Goal: Task Accomplishment & Management: Use online tool/utility

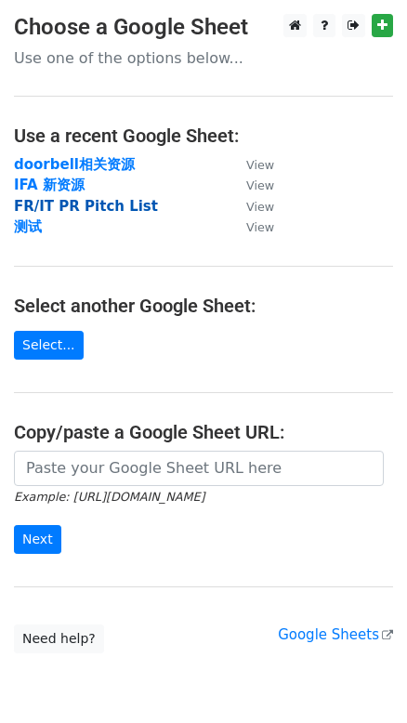
click at [93, 205] on strong "FR/IT PR Pitch List" at bounding box center [86, 206] width 144 height 17
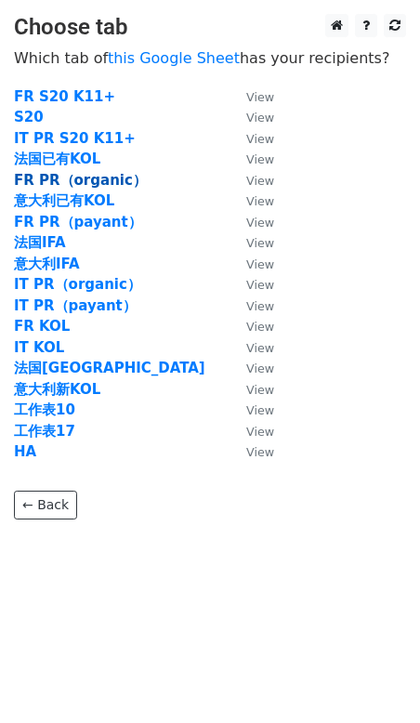
click at [84, 179] on strong "FR PR（organic）" at bounding box center [80, 180] width 133 height 17
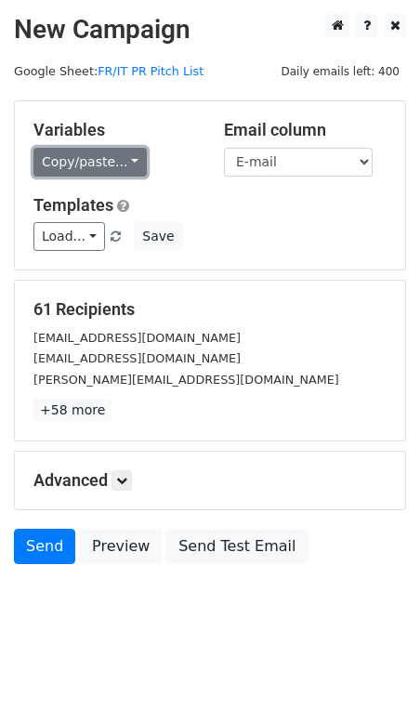
click at [114, 156] on link "Copy/paste..." at bounding box center [89, 162] width 113 height 29
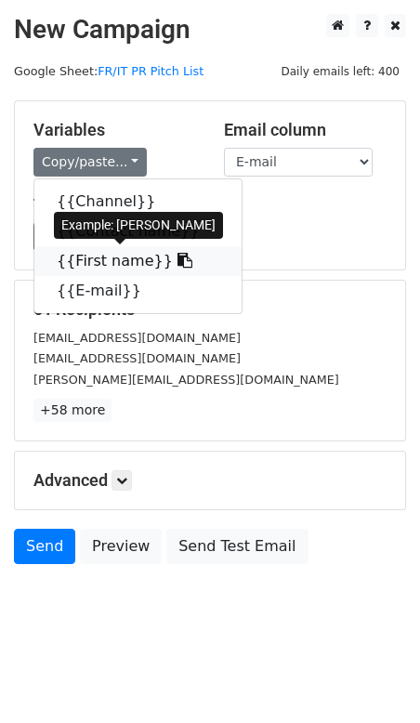
click at [178, 259] on icon at bounding box center [185, 260] width 15 height 15
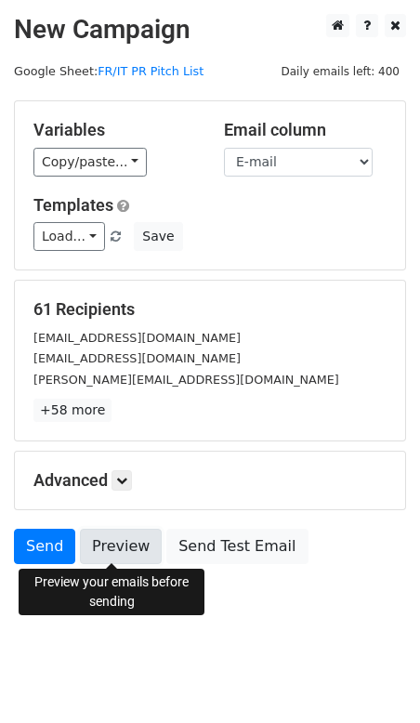
click at [111, 548] on link "Preview" at bounding box center [121, 546] width 82 height 35
click at [134, 538] on link "Preview" at bounding box center [121, 546] width 82 height 35
click at [110, 542] on link "Preview" at bounding box center [121, 546] width 82 height 35
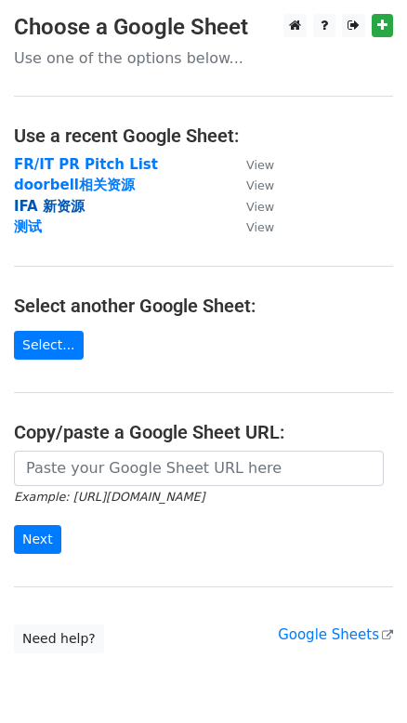
click at [64, 205] on strong "IFA 新资源" at bounding box center [49, 206] width 71 height 17
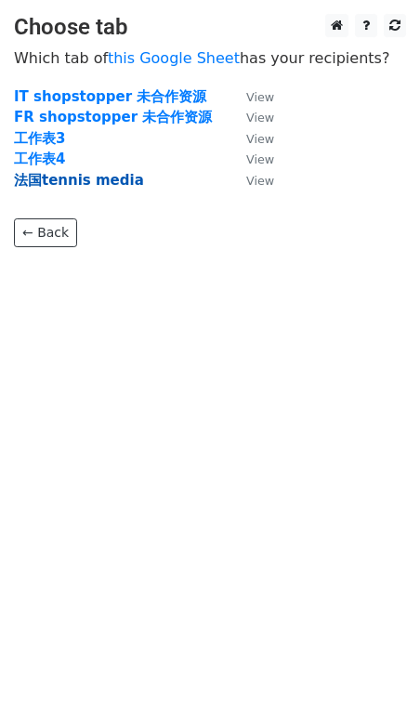
click at [86, 178] on strong "法国tennis media" at bounding box center [79, 180] width 130 height 17
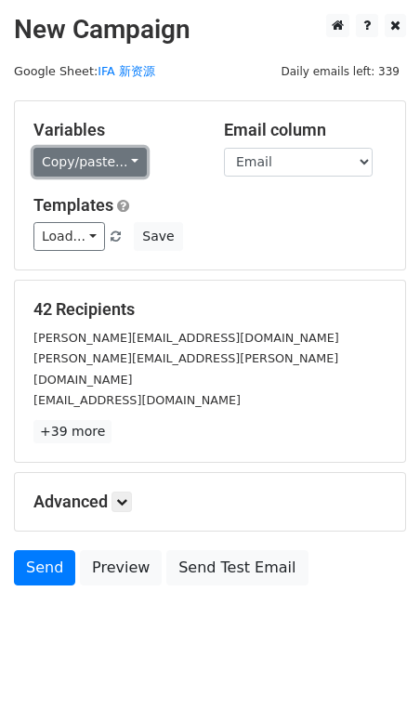
click at [123, 152] on link "Copy/paste..." at bounding box center [89, 162] width 113 height 29
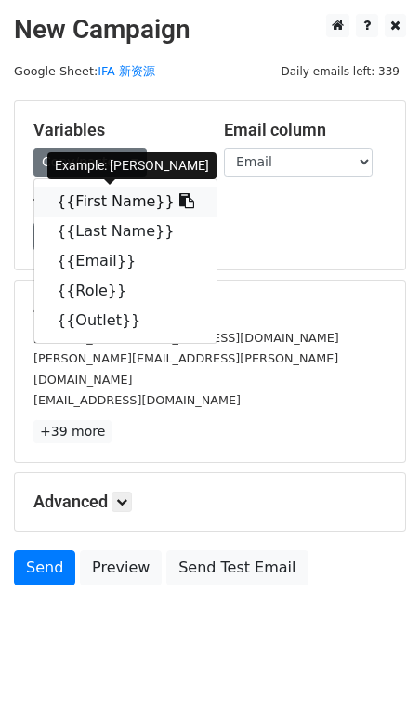
click at [179, 197] on icon at bounding box center [186, 200] width 15 height 15
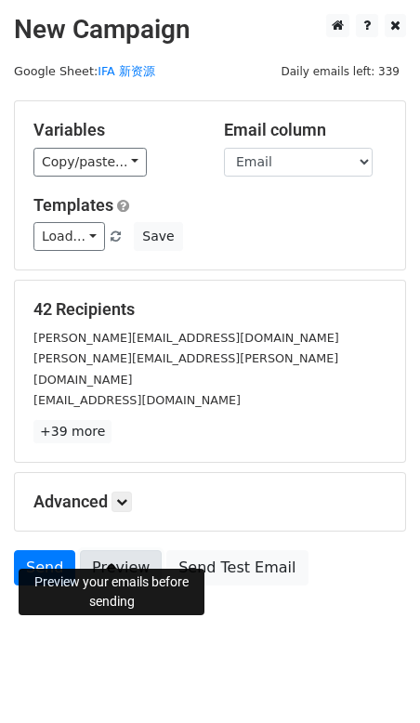
click at [130, 550] on link "Preview" at bounding box center [121, 567] width 82 height 35
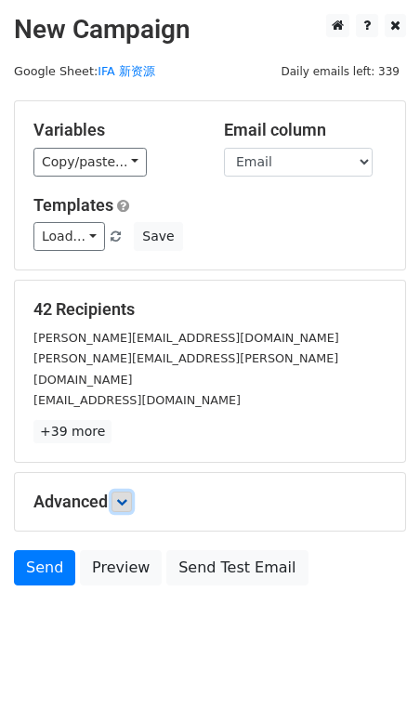
click at [131, 492] on link at bounding box center [122, 502] width 20 height 20
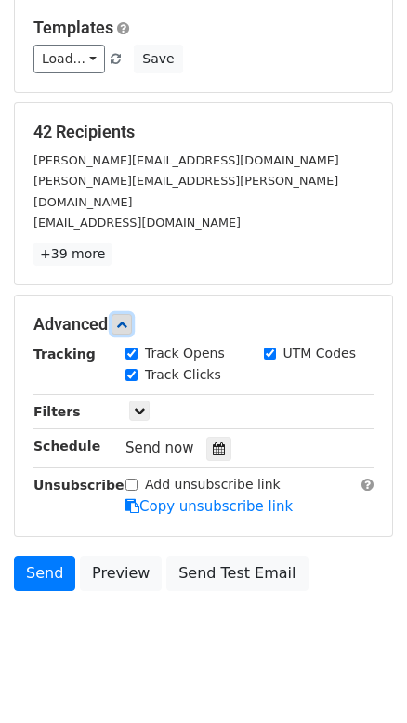
scroll to position [180, 0]
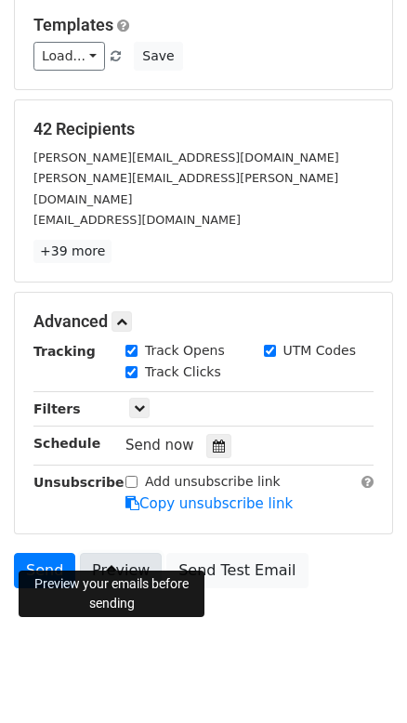
click at [121, 553] on link "Preview" at bounding box center [121, 570] width 82 height 35
click at [108, 553] on link "Preview" at bounding box center [121, 570] width 82 height 35
